Goal: Contribute content: Contribute content

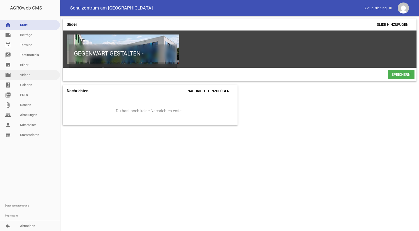
click at [21, 74] on link "movie Videos" at bounding box center [30, 75] width 60 height 10
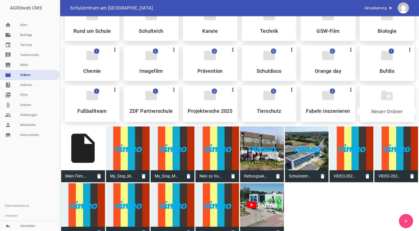
scroll to position [24, 0]
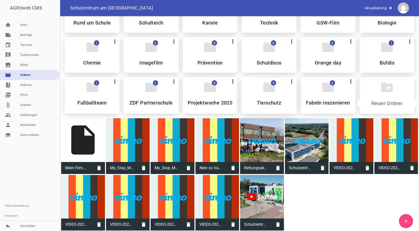
click at [274, 92] on icon "folder" at bounding box center [269, 87] width 14 height 14
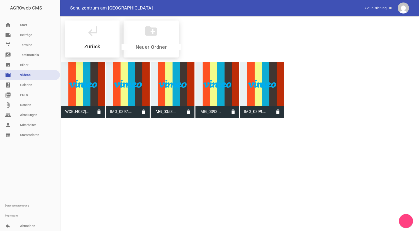
click at [91, 41] on div "subdirectory_arrow_left Zurück" at bounding box center [92, 39] width 55 height 37
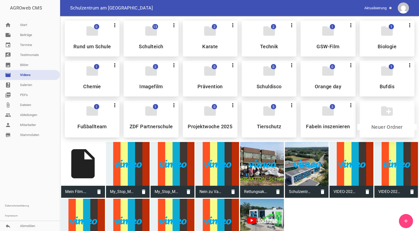
click at [380, 120] on div "create_new_folder" at bounding box center [386, 119] width 55 height 37
click at [87, 161] on div "insert_drive_file" at bounding box center [83, 164] width 44 height 44
type input "Mein Film.mov"
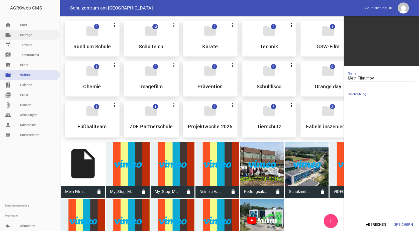
click at [30, 36] on link "note Beiträge" at bounding box center [30, 35] width 60 height 10
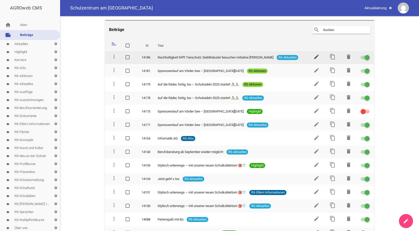
click at [314, 56] on icon "edit" at bounding box center [316, 57] width 6 height 6
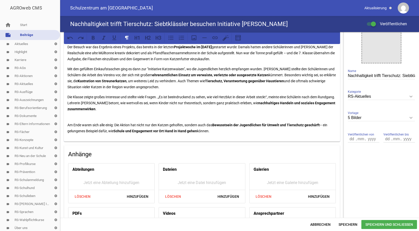
scroll to position [119, 0]
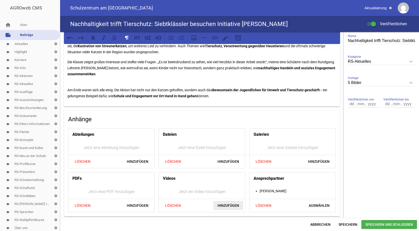
click at [219, 203] on span "Hinzufügen" at bounding box center [228, 205] width 30 height 9
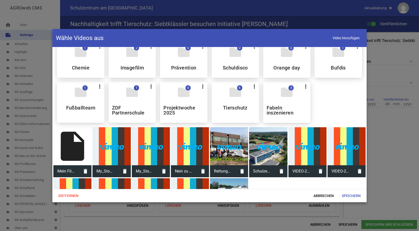
scroll to position [50, 0]
click at [69, 142] on div "insert_drive_file" at bounding box center [72, 146] width 38 height 38
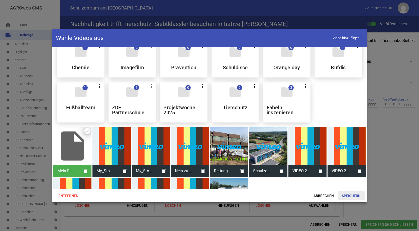
click at [351, 195] on span "Speichern" at bounding box center [351, 196] width 27 height 9
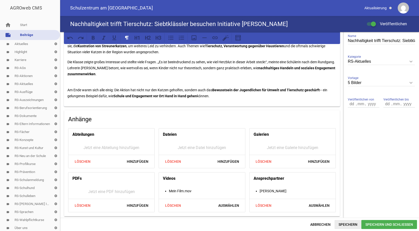
click at [351, 224] on span "Speichern" at bounding box center [347, 224] width 27 height 9
click at [345, 223] on span "Speichern" at bounding box center [347, 224] width 27 height 9
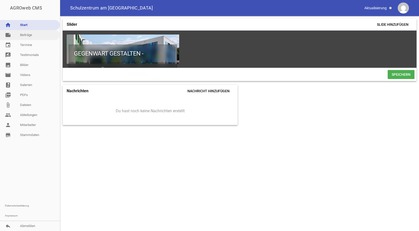
click at [23, 33] on link "note Beiträge" at bounding box center [30, 35] width 60 height 10
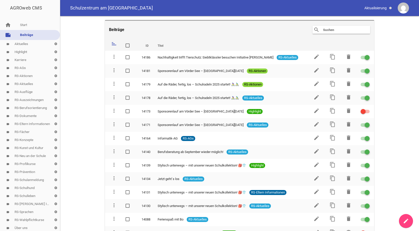
click at [406, 224] on icon "create" at bounding box center [406, 221] width 6 height 6
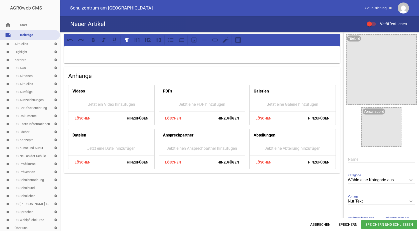
click at [95, 51] on p at bounding box center [201, 53] width 269 height 6
click at [352, 158] on input "text" at bounding box center [381, 159] width 67 height 7
type input "Sponsorenlauf"
click at [76, 52] on p at bounding box center [201, 53] width 269 height 6
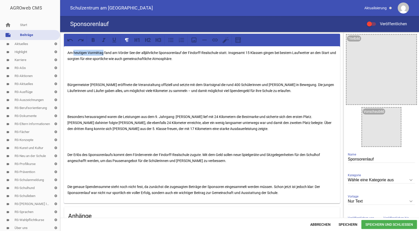
drag, startPoint x: 102, startPoint y: 52, endPoint x: 73, endPoint y: 51, distance: 29.1
click at [73, 51] on p "Am heutigen Vormittag fand am Vörder See der alljährliche Sponsorenlauf der Fin…" at bounding box center [201, 56] width 269 height 12
drag, startPoint x: 167, startPoint y: 53, endPoint x: 150, endPoint y: 52, distance: 16.3
click at [150, 52] on p "Am [DATE], fand am Vörder See der alljährliche Sponsorenlauf der Findorff-Reals…" at bounding box center [201, 56] width 269 height 12
drag, startPoint x: 210, startPoint y: 53, endPoint x: 181, endPoint y: 52, distance: 29.6
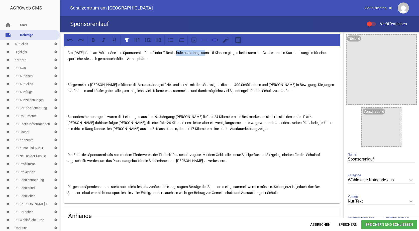
click at [181, 52] on p "Am [DATE], fand am Vörder See der Sponsorenlauf der Findorff-Realschule statt. …" at bounding box center [201, 56] width 269 height 12
click at [72, 79] on div "Am [DATE], fand am Vörder See der Sponsorenlauf statt. Insgesamt 15 Klassen gin…" at bounding box center [202, 124] width 276 height 157
click at [68, 79] on div "Am [DATE], fand am Vörder See der Sponsorenlauf statt. Insgesamt 15 Klassen gin…" at bounding box center [202, 124] width 276 height 157
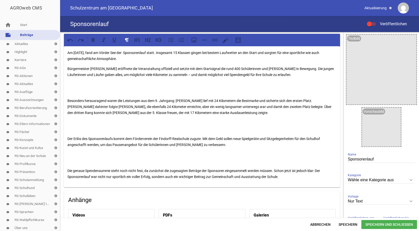
click at [68, 94] on div "Am [DATE], fand am Vörder See der Sponsorenlauf statt. Insgesamt 15 Klassen gin…" at bounding box center [202, 116] width 276 height 141
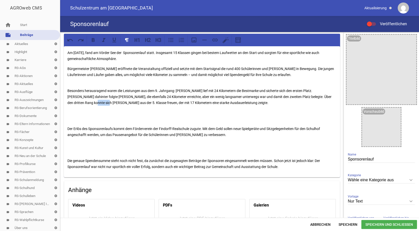
drag, startPoint x: 79, startPoint y: 103, endPoint x: 65, endPoint y: 102, distance: 14.3
click at [65, 102] on div "Am [DATE], fand am Vörder See der Sponsorenlauf statt. Insgesamt 15 Klassen gin…" at bounding box center [202, 111] width 276 height 131
click at [93, 40] on icon at bounding box center [93, 40] width 3 height 4
drag, startPoint x: 132, startPoint y: 102, endPoint x: 155, endPoint y: 104, distance: 23.1
click at [155, 104] on p "Besonders herausragend waren die Leistungen aus dem 9. Jahrgang: [PERSON_NAME] …" at bounding box center [201, 94] width 269 height 24
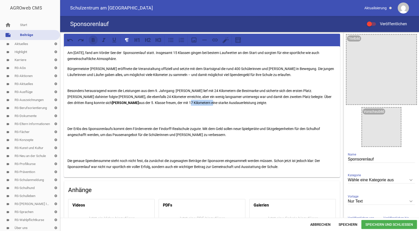
click at [93, 40] on icon at bounding box center [93, 40] width 7 height 7
click at [153, 92] on p "Besonders herausragend waren die Leistungen aus dem 9. Jahrgang: [PERSON_NAME] …" at bounding box center [201, 94] width 269 height 24
drag, startPoint x: 119, startPoint y: 96, endPoint x: 140, endPoint y: 100, distance: 20.6
click at [140, 100] on p "Besonders herausragend waren die Leistungen aus dem 9. Jahrgang: [PERSON_NAME] …" at bounding box center [201, 94] width 269 height 24
drag, startPoint x: 176, startPoint y: 90, endPoint x: 195, endPoint y: 92, distance: 19.4
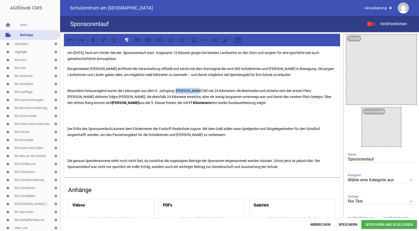
click at [195, 92] on p "Besonders herausragend waren die Leistungen aus dem 9. Jahrgang: [PERSON_NAME] …" at bounding box center [201, 94] width 269 height 24
click at [93, 41] on icon at bounding box center [93, 40] width 7 height 7
drag, startPoint x: 208, startPoint y: 90, endPoint x: 229, endPoint y: 91, distance: 21.8
click at [229, 91] on p "Besonders herausragend waren die Leistungen aus dem 9. Jahrgang: [PERSON_NAME] …" at bounding box center [201, 94] width 269 height 24
click at [92, 37] on icon at bounding box center [93, 40] width 7 height 7
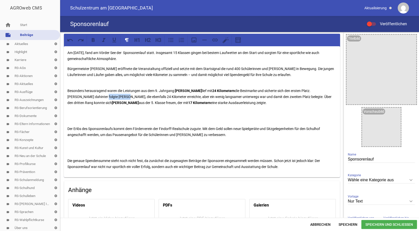
drag, startPoint x: 77, startPoint y: 95, endPoint x: 97, endPoint y: 95, distance: 19.6
click at [97, 95] on p "Besonders herausragend waren die Leistungen aus dem 9. Jahrgang: [PERSON_NAME] …" at bounding box center [201, 94] width 269 height 24
click at [93, 42] on icon at bounding box center [93, 40] width 3 height 4
drag, startPoint x: 121, startPoint y: 97, endPoint x: 140, endPoint y: 97, distance: 19.3
click at [140, 97] on p "Besonders herausragend waren die Leistungen aus dem 9. Jahrgang: [PERSON_NAME] …" at bounding box center [201, 94] width 269 height 24
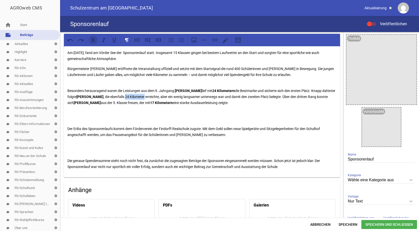
click at [94, 42] on icon at bounding box center [93, 40] width 3 height 4
click at [213, 117] on p at bounding box center [201, 116] width 269 height 12
click at [70, 123] on div "Am [DATE], fand am Vörder See der Sponsorenlauf statt. Insgesamt 15 Klassen gin…" at bounding box center [202, 111] width 276 height 131
click at [68, 127] on p "Der Erlös des Sponsorenlaufs kommt dem Förderverein der Findorff-Realschule zug…" at bounding box center [201, 132] width 269 height 12
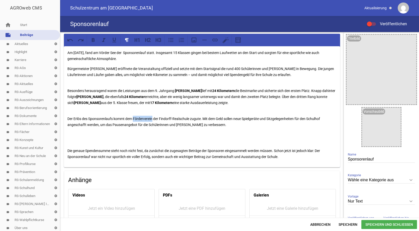
drag, startPoint x: 134, startPoint y: 117, endPoint x: 153, endPoint y: 117, distance: 18.8
click at [153, 117] on p "Der Erlös des Sponsorenlaufs kommt dem Förderverein der Findorff-Realschule zug…" at bounding box center [201, 119] width 269 height 18
click at [91, 40] on icon at bounding box center [93, 40] width 7 height 7
click at [206, 111] on p "Der Erlös des Sponsorenlaufs kommt dem Förderverein der Findorff-Realschule zug…" at bounding box center [201, 119] width 269 height 18
drag, startPoint x: 236, startPoint y: 118, endPoint x: 323, endPoint y: 117, distance: 87.4
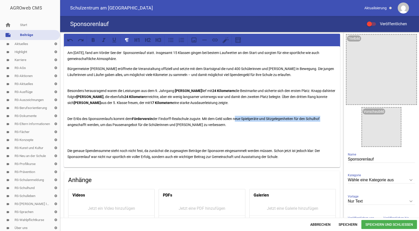
click at [323, 117] on p "Der Erlös des Sponsorenlaufs kommt dem Förderverein der Findorff-Realschule zug…" at bounding box center [201, 119] width 269 height 18
click at [93, 40] on icon at bounding box center [93, 40] width 7 height 7
click at [68, 143] on p at bounding box center [201, 138] width 269 height 12
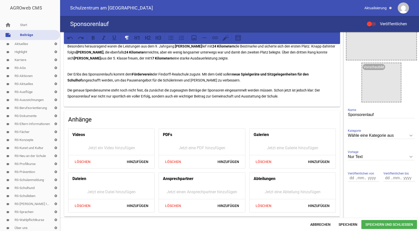
scroll to position [45, 0]
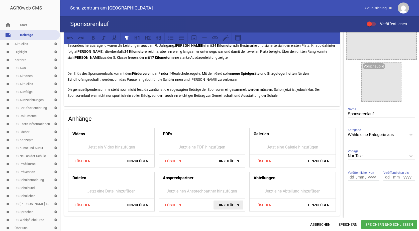
click at [226, 207] on span "Hinzufügen" at bounding box center [228, 205] width 30 height 9
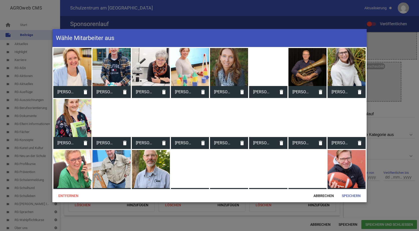
click at [227, 66] on div at bounding box center [229, 67] width 38 height 38
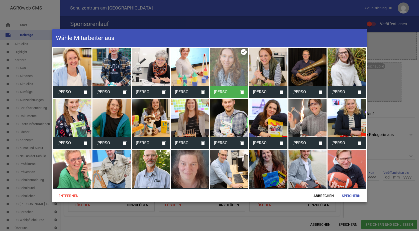
click at [110, 62] on div at bounding box center [111, 67] width 38 height 38
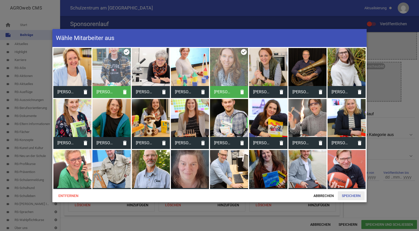
click at [353, 195] on span "Speichern" at bounding box center [351, 196] width 27 height 9
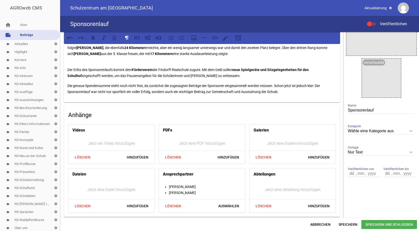
scroll to position [50, 0]
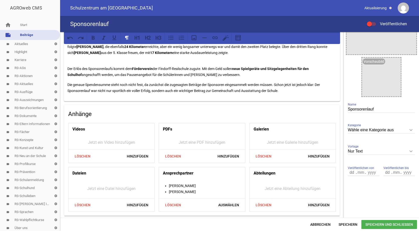
click at [410, 152] on icon "keyboard_arrow_down" at bounding box center [411, 152] width 8 height 8
click at [410, 152] on input "Nur Text" at bounding box center [381, 151] width 67 height 7
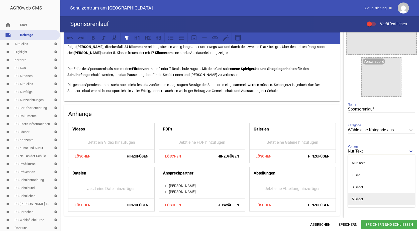
click at [363, 199] on li "5 Bilder" at bounding box center [381, 199] width 67 height 12
type input "5 Bilder"
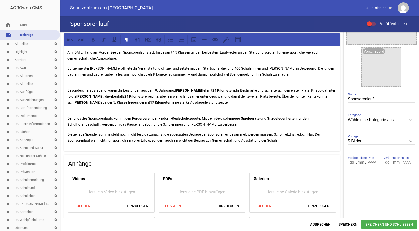
scroll to position [0, 0]
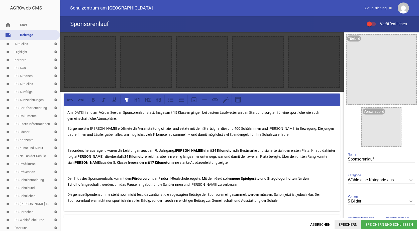
click at [343, 224] on span "Speichern" at bounding box center [347, 224] width 27 height 9
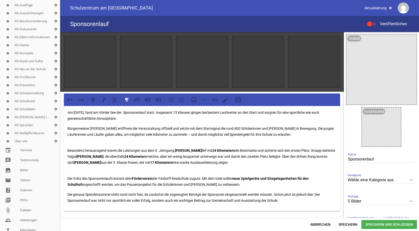
scroll to position [89, 0]
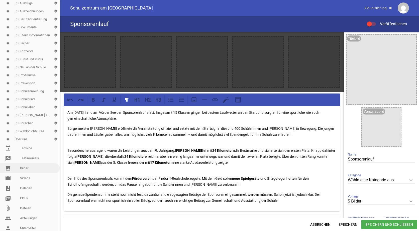
click at [21, 168] on link "image Bilder" at bounding box center [30, 169] width 60 height 10
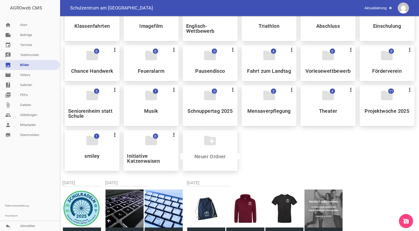
scroll to position [276, 0]
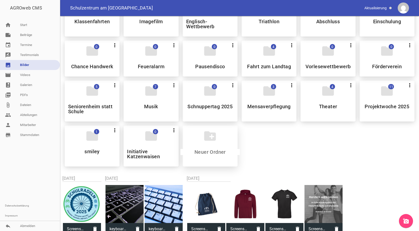
click at [203, 146] on div "create_new_folder" at bounding box center [210, 146] width 55 height 41
click at [204, 154] on input at bounding box center [209, 152] width 59 height 6
type input "Sponsorenlauf 2025"
click at [204, 154] on h5 "Sponsorenlauf 2025" at bounding box center [210, 151] width 46 height 5
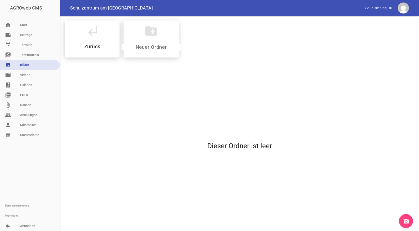
click at [407, 221] on icon "add_a_photo" at bounding box center [406, 221] width 6 height 6
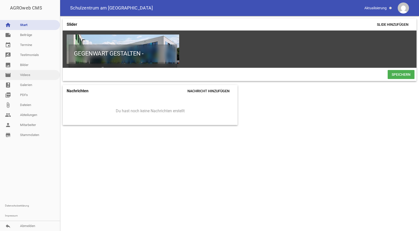
click at [28, 74] on link "movie Videos" at bounding box center [30, 75] width 60 height 10
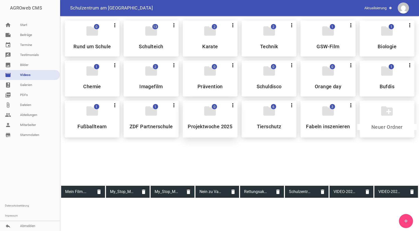
scroll to position [24, 0]
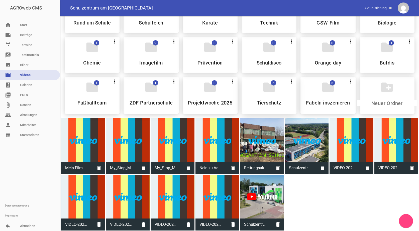
click at [274, 99] on div "folder 6 more_vert Teilen Bearbeiten Löschen Tierschutz" at bounding box center [268, 95] width 55 height 37
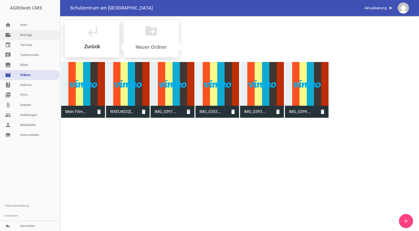
click at [28, 34] on link "note Beiträge" at bounding box center [30, 35] width 60 height 10
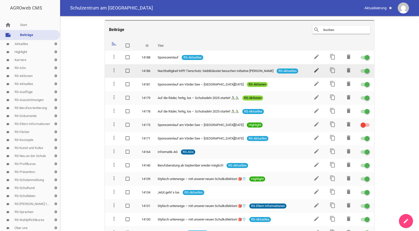
click at [314, 72] on icon "edit" at bounding box center [316, 70] width 6 height 6
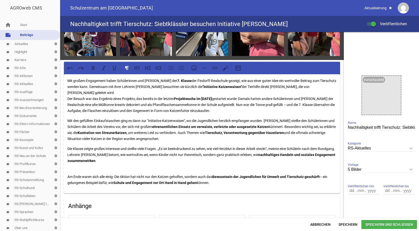
scroll to position [119, 0]
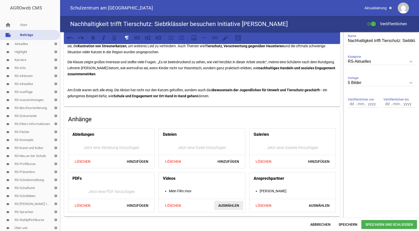
click at [231, 204] on span "Auswählen" at bounding box center [228, 205] width 29 height 9
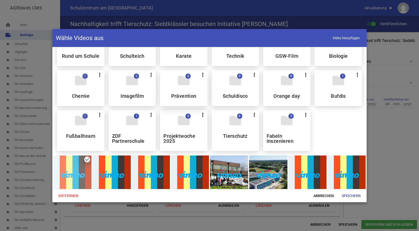
scroll to position [75, 0]
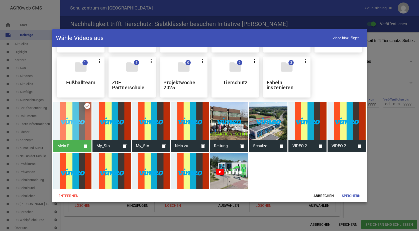
click at [72, 116] on div at bounding box center [72, 121] width 38 height 38
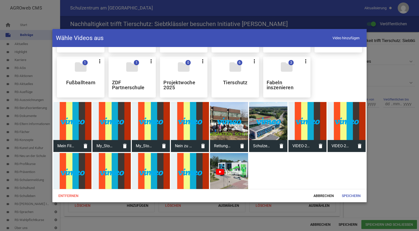
click at [73, 116] on div at bounding box center [72, 121] width 38 height 38
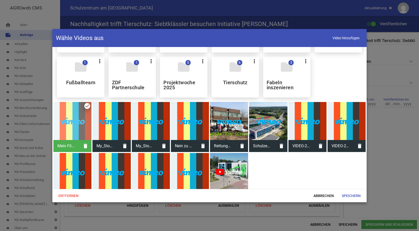
click at [83, 119] on div at bounding box center [72, 121] width 38 height 38
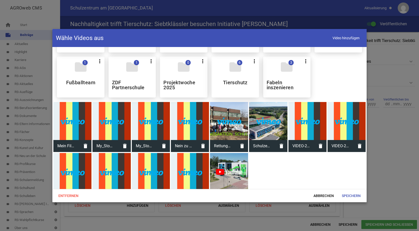
click at [236, 72] on icon "folder" at bounding box center [235, 67] width 14 height 14
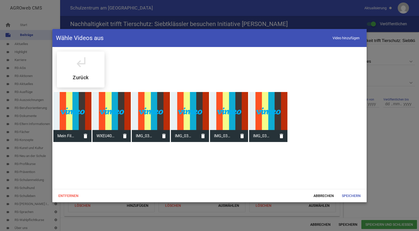
scroll to position [0, 0]
click at [68, 112] on div at bounding box center [72, 111] width 38 height 38
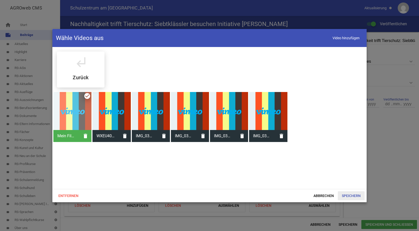
click at [356, 196] on span "Speichern" at bounding box center [351, 196] width 27 height 9
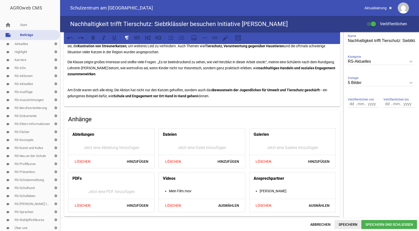
click at [351, 224] on span "Speichern" at bounding box center [347, 224] width 27 height 9
click at [375, 224] on span "Speichern und Schließen" at bounding box center [389, 224] width 56 height 9
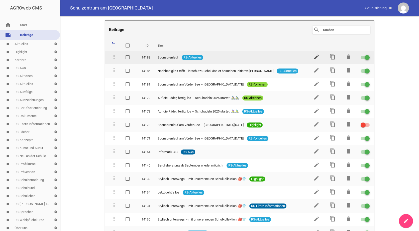
click at [313, 55] on icon "edit" at bounding box center [316, 57] width 6 height 6
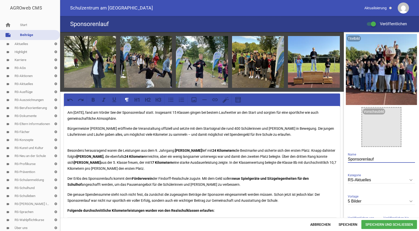
click at [376, 159] on input "Sponsorenlauf" at bounding box center [381, 159] width 67 height 7
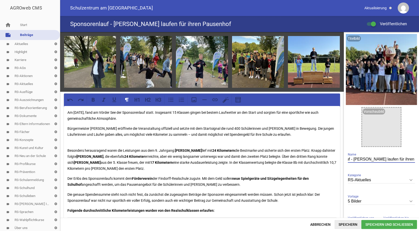
type input "Sponsorenlauf - Schüler laufen für ihren Pausenhof"
click at [353, 224] on span "Speichern" at bounding box center [347, 224] width 27 height 9
click at [349, 224] on span "Speichern" at bounding box center [347, 224] width 27 height 9
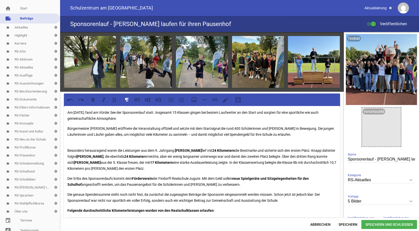
scroll to position [75, 0]
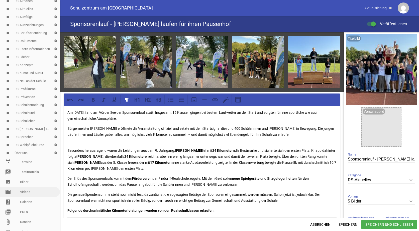
click at [27, 193] on link "movie Videos" at bounding box center [30, 192] width 60 height 10
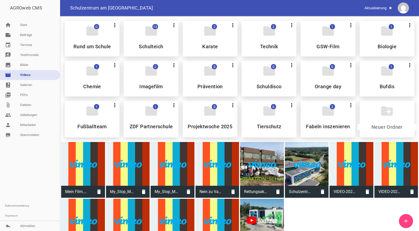
click at [277, 116] on div "folder 6 more_vert Teilen Bearbeiten Löschen Tierschutz" at bounding box center [268, 119] width 55 height 37
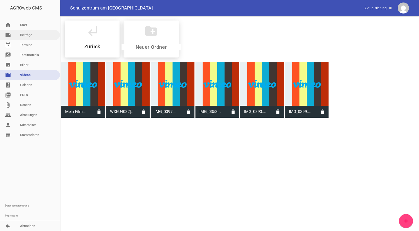
click at [33, 34] on link "note Beiträge" at bounding box center [30, 35] width 60 height 10
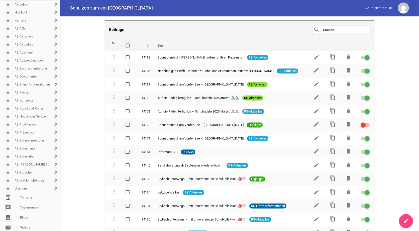
scroll to position [131, 0]
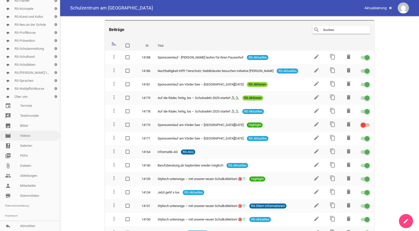
click at [24, 135] on link "movie Videos" at bounding box center [30, 136] width 60 height 10
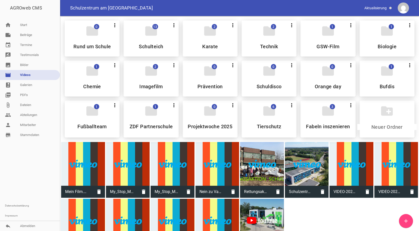
scroll to position [24, 0]
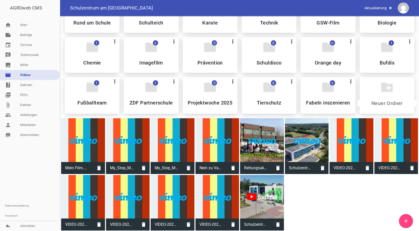
drag, startPoint x: 71, startPoint y: 141, endPoint x: 83, endPoint y: 145, distance: 12.3
click at [83, 145] on div at bounding box center [83, 140] width 44 height 44
type input "Mein Film.mov"
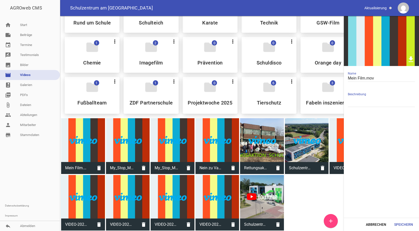
click at [412, 59] on icon "download" at bounding box center [411, 59] width 8 height 8
